Goal: Task Accomplishment & Management: Manage account settings

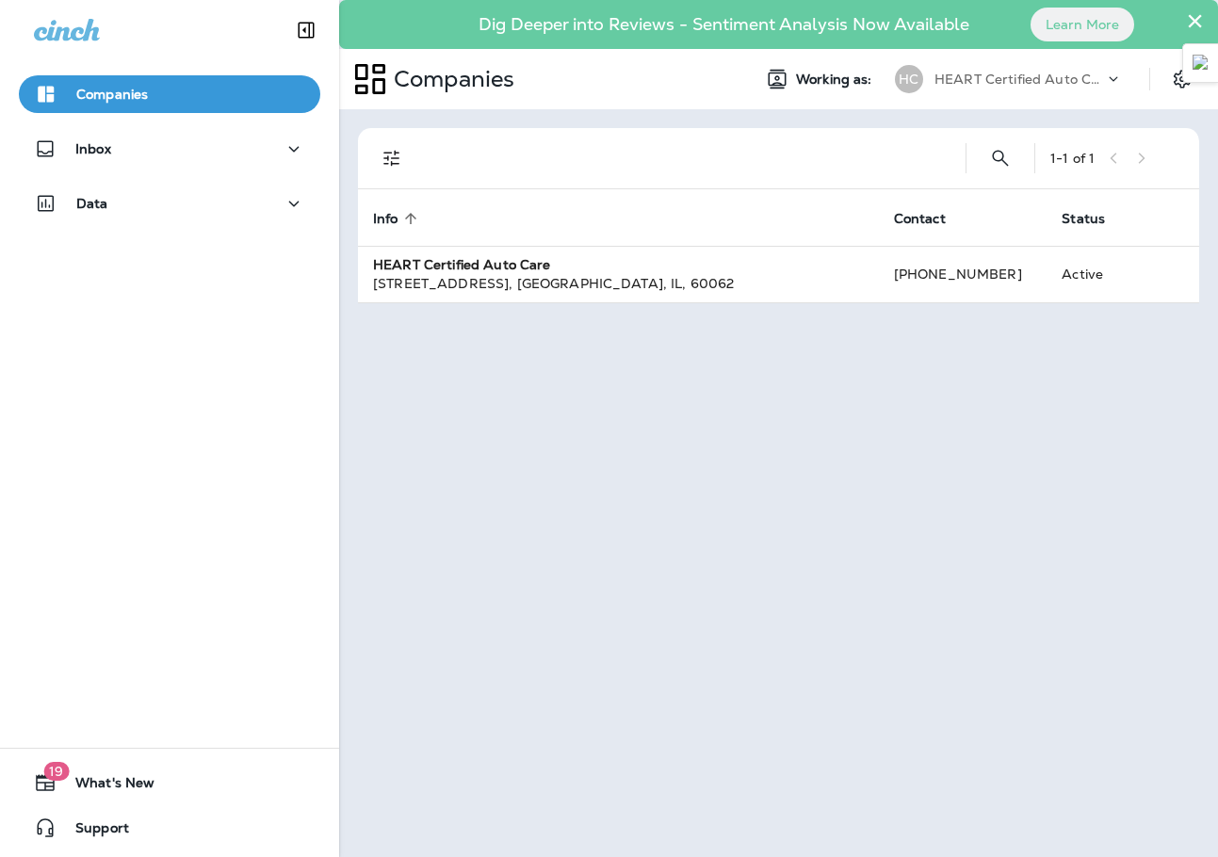
click at [179, 168] on div "Inbox" at bounding box center [169, 153] width 339 height 47
click at [158, 152] on div "Inbox" at bounding box center [169, 150] width 271 height 24
click at [154, 219] on div "Text Messages Reviews Survey Responses" at bounding box center [169, 241] width 301 height 147
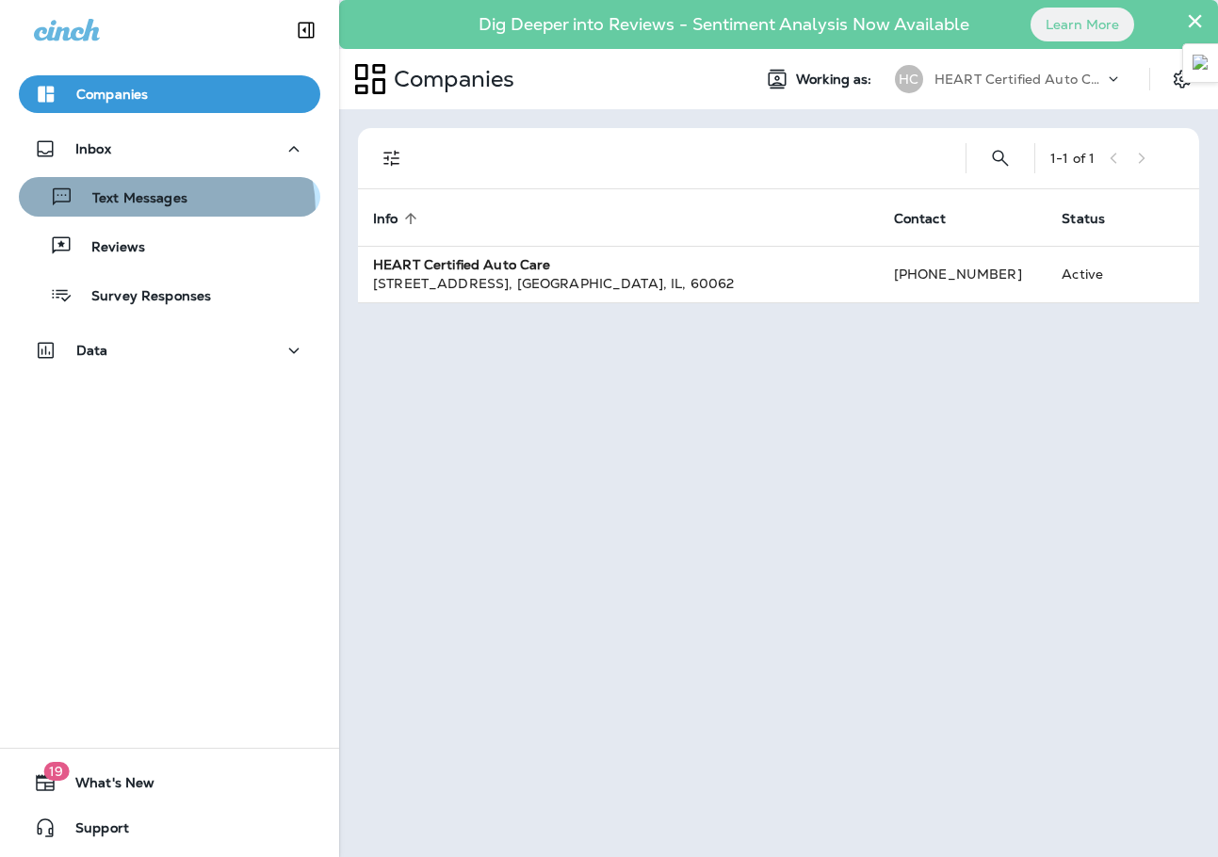
click at [156, 211] on button "Text Messages" at bounding box center [169, 197] width 301 height 40
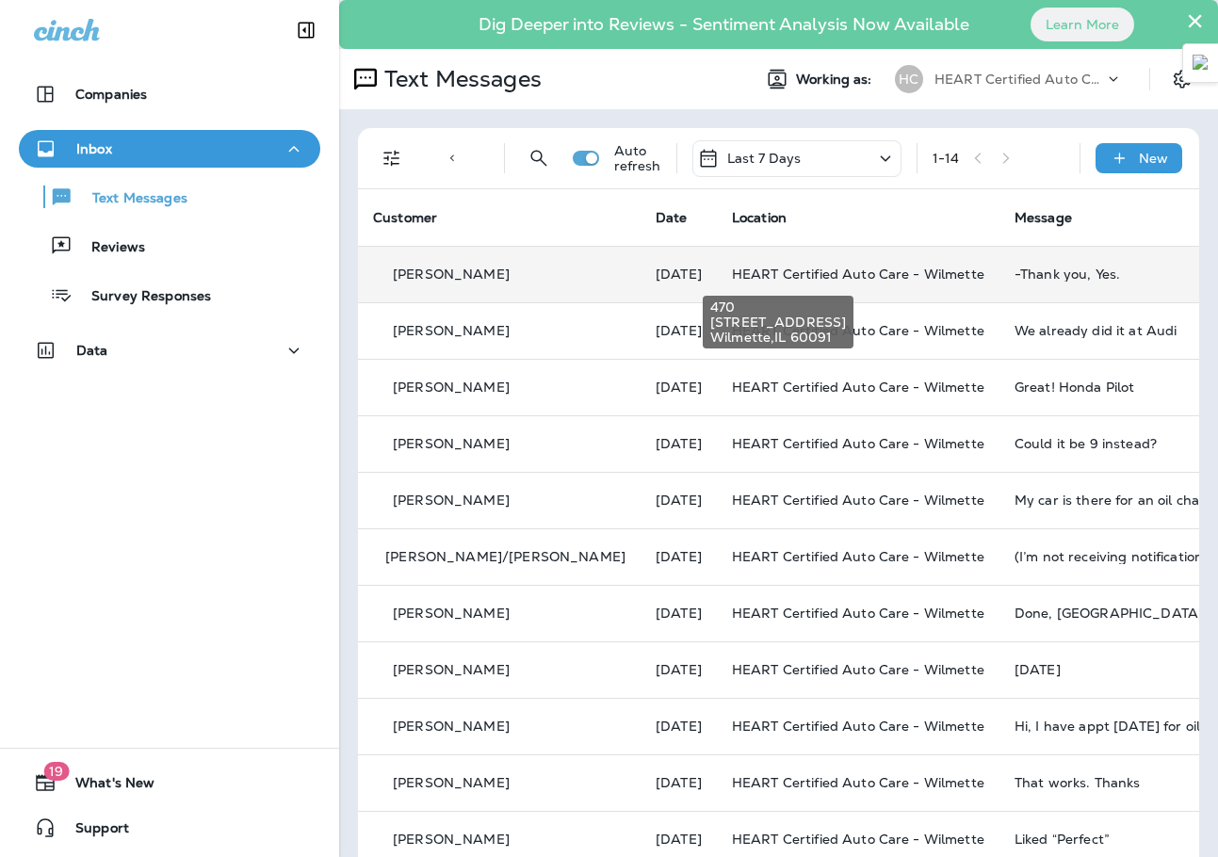
click at [801, 268] on span "HEART Certified Auto Care - Wilmette" at bounding box center [858, 274] width 252 height 17
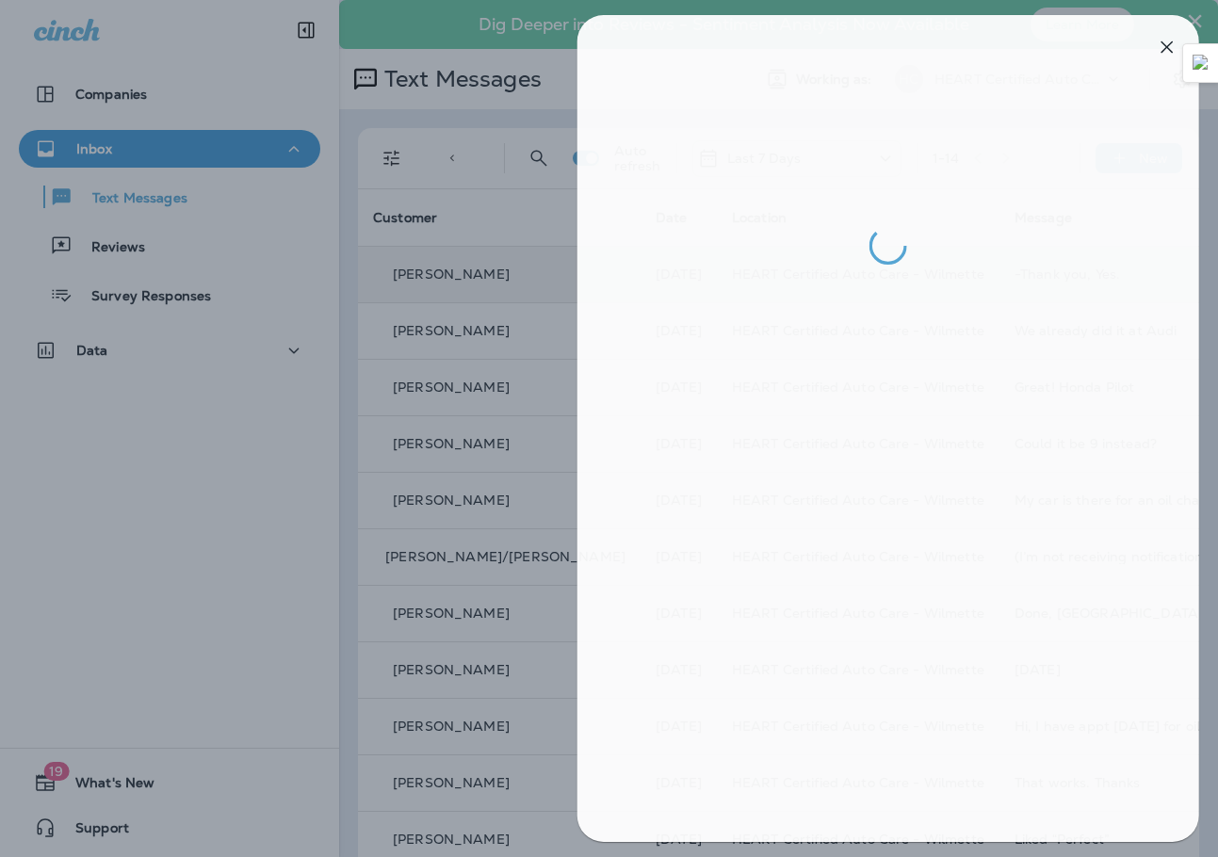
click at [392, 377] on div at bounding box center [615, 428] width 1218 height 857
